Goal: Task Accomplishment & Management: Complete application form

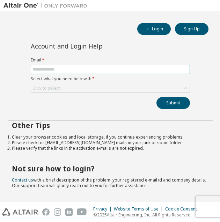
click at [107, 70] on input "text" at bounding box center [110, 70] width 156 height 6
type input "**********"
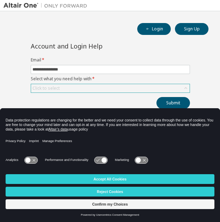
click at [110, 88] on div "Click to select" at bounding box center [110, 88] width 159 height 8
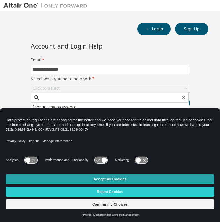
click at [141, 175] on button "Accept All Cookies" at bounding box center [110, 179] width 209 height 10
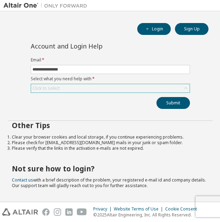
click at [94, 88] on div "Click to select" at bounding box center [110, 88] width 159 height 8
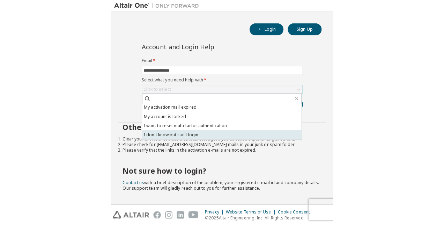
scroll to position [19, 0]
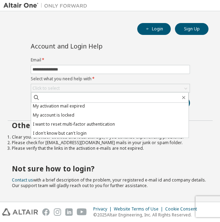
click at [118, 157] on div "Other Tips Clear your browser cookies and local storage, if you continue experi…" at bounding box center [110, 155] width 205 height 69
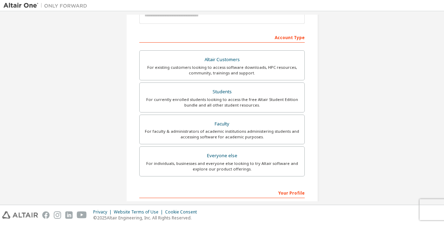
scroll to position [94, 0]
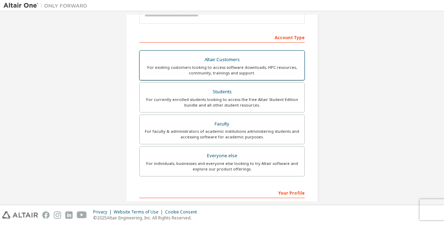
click at [233, 66] on div "For existing customers looking to access software downloads, HPC resources, com…" at bounding box center [222, 70] width 157 height 11
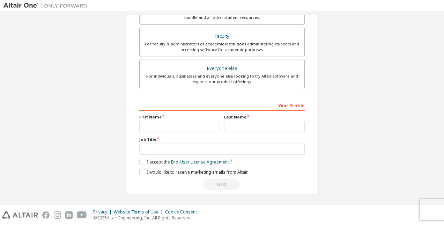
scroll to position [205, 0]
click at [179, 126] on input "text" at bounding box center [179, 127] width 81 height 12
click at [336, 129] on div "Create an Altair One Account For Free Trials, Licenses, Downloads, Learning & D…" at bounding box center [221, 6] width 437 height 394
click at [153, 122] on input "text" at bounding box center [179, 127] width 81 height 12
type input "********"
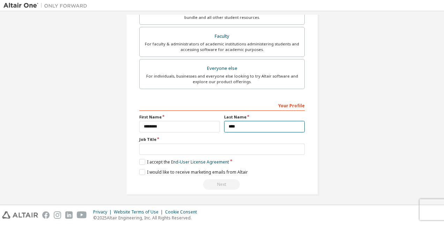
type input "****"
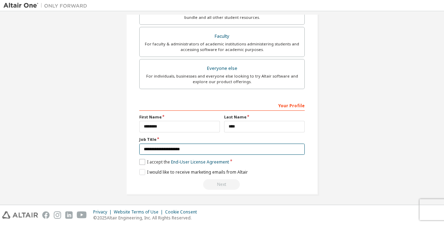
type input "**********"
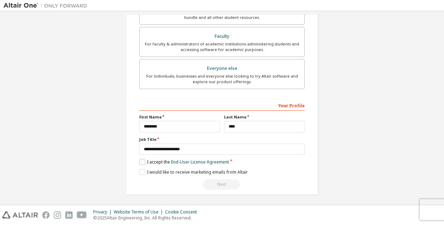
click at [143, 159] on label "I accept the End-User License Agreement" at bounding box center [184, 162] width 90 height 6
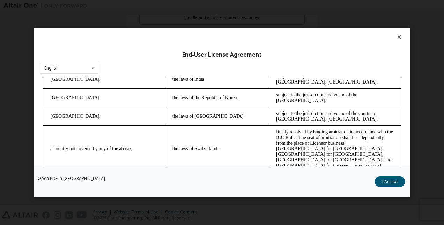
scroll to position [21, 0]
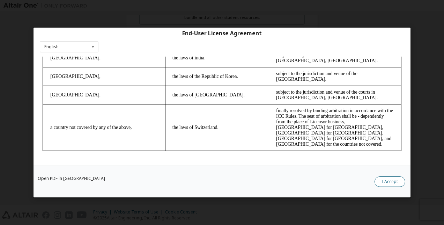
click at [388, 186] on button "I Accept" at bounding box center [390, 181] width 31 height 10
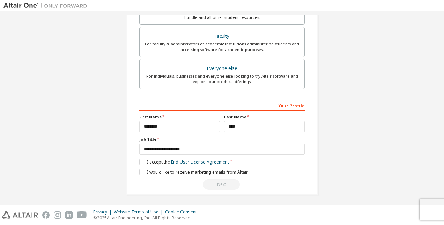
scroll to position [205, 0]
click at [216, 184] on div "Next" at bounding box center [222, 184] width 166 height 10
click at [166, 169] on label "I would like to receive marketing emails from Altair" at bounding box center [193, 172] width 109 height 6
